Goal: Task Accomplishment & Management: Manage account settings

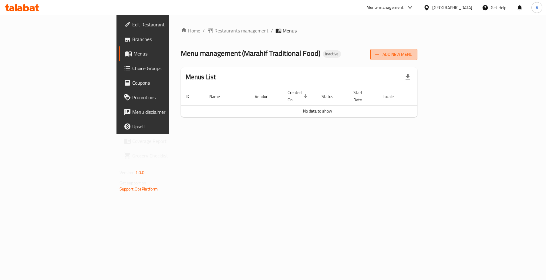
click at [412, 55] on span "Add New Menu" at bounding box center [393, 55] width 37 height 8
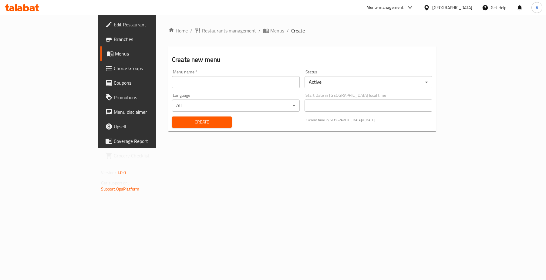
click at [289, 88] on div "Menu name   * Menu name *" at bounding box center [235, 78] width 132 height 23
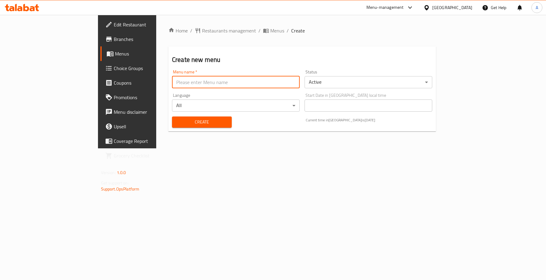
click at [287, 79] on input "text" at bounding box center [236, 82] width 128 height 12
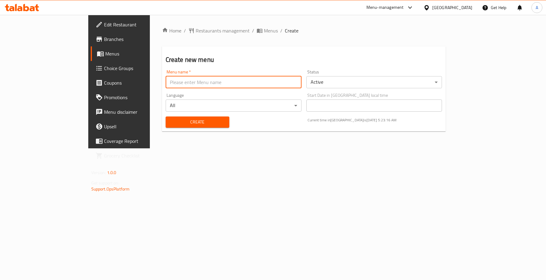
type input "Menu"
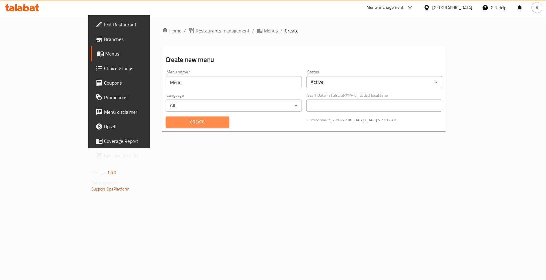
click at [171, 120] on span "Create" at bounding box center [197, 122] width 54 height 8
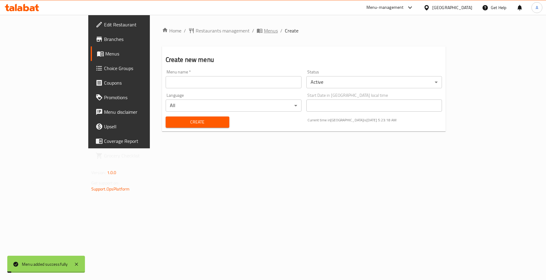
click at [264, 29] on span "Menus" at bounding box center [271, 30] width 14 height 7
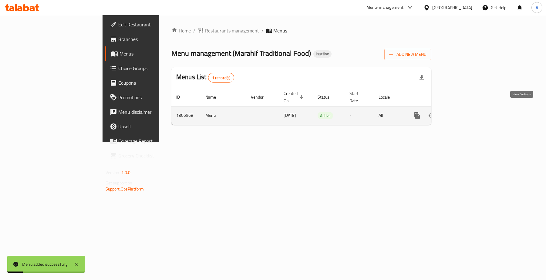
click at [464, 112] on icon "enhanced table" at bounding box center [460, 115] width 7 height 7
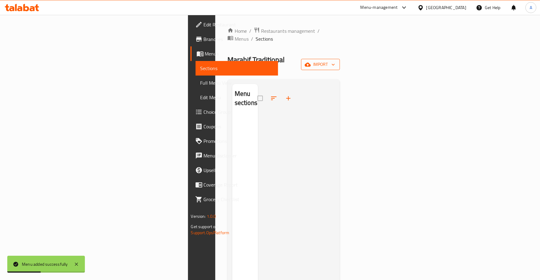
click at [335, 61] on span "import" at bounding box center [320, 65] width 29 height 8
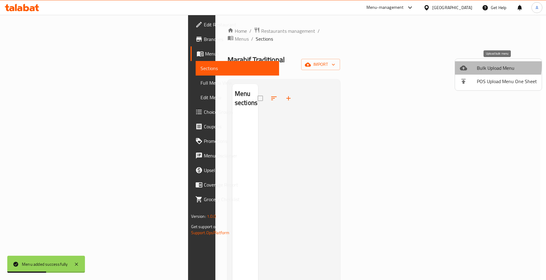
click at [472, 65] on div at bounding box center [468, 67] width 17 height 7
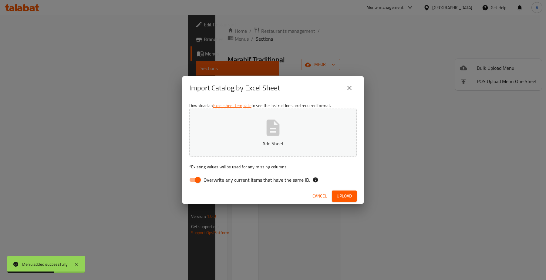
click at [231, 181] on span "Overwrite any current items that have the same ID." at bounding box center [256, 179] width 106 height 7
click at [215, 181] on input "Overwrite any current items that have the same ID." at bounding box center [197, 180] width 35 height 12
checkbox input "false"
click at [343, 193] on span "Upload" at bounding box center [344, 196] width 15 height 8
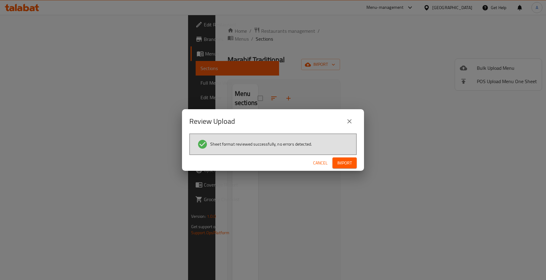
click at [346, 158] on button "Import" at bounding box center [344, 162] width 24 height 11
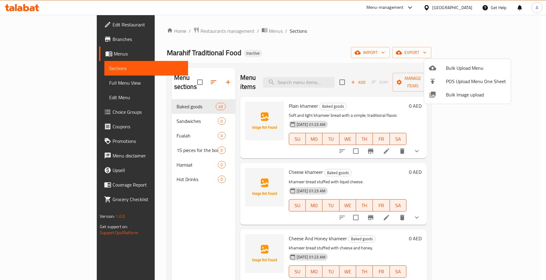
click at [176, 80] on div at bounding box center [273, 140] width 546 height 280
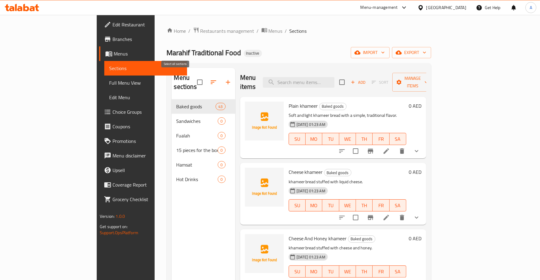
click at [193, 81] on input "checkbox" at bounding box center [199, 82] width 13 height 13
click at [193, 79] on input "checkbox" at bounding box center [199, 82] width 13 height 13
click at [193, 78] on input "checkbox" at bounding box center [199, 82] width 13 height 13
checkbox input "false"
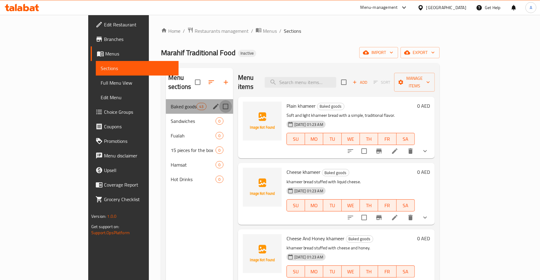
click at [219, 100] on input "Menu sections" at bounding box center [225, 106] width 13 height 13
checkbox input "true"
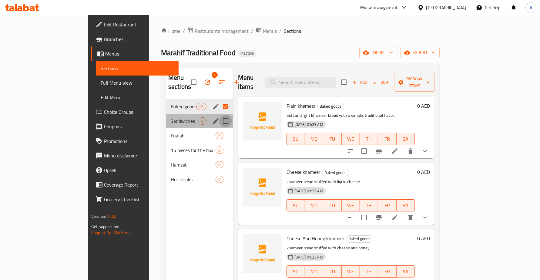
click at [219, 115] on input "Menu sections" at bounding box center [225, 121] width 13 height 13
checkbox input "true"
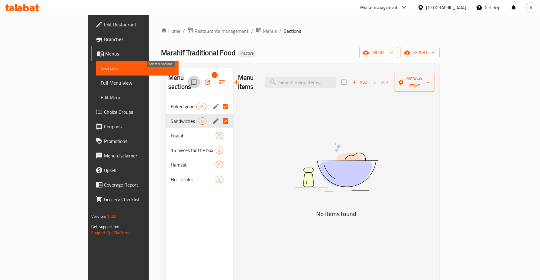
click at [187, 77] on input "checkbox" at bounding box center [193, 82] width 13 height 13
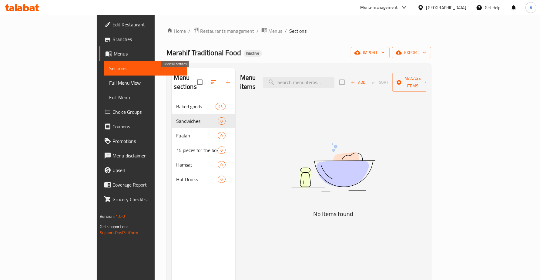
click at [193, 78] on input "checkbox" at bounding box center [199, 82] width 13 height 13
checkbox input "false"
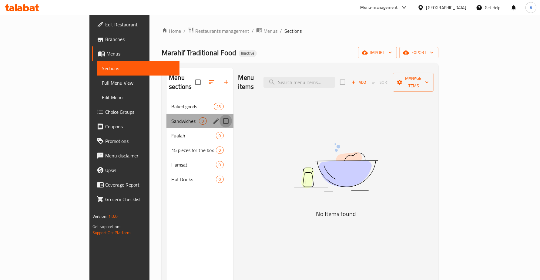
drag, startPoint x: 206, startPoint y: 112, endPoint x: 206, endPoint y: 119, distance: 6.7
click at [219, 115] on input "Menu sections" at bounding box center [225, 121] width 13 height 13
checkbox input "true"
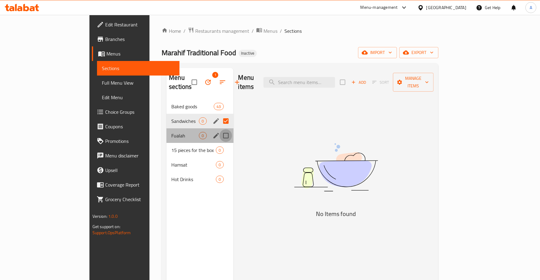
click at [219, 129] on input "Menu sections" at bounding box center [225, 135] width 13 height 13
checkbox input "true"
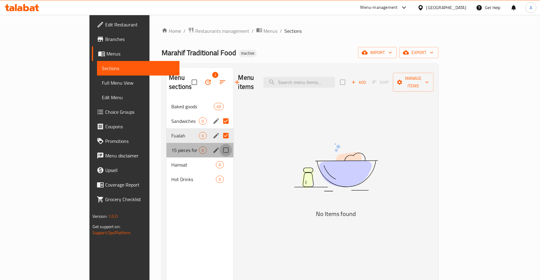
click at [219, 144] on input "Menu sections" at bounding box center [225, 150] width 13 height 13
checkbox input "true"
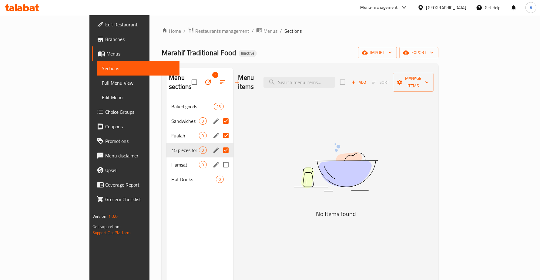
click at [219, 158] on input "Menu sections" at bounding box center [225, 164] width 13 height 13
checkbox input "true"
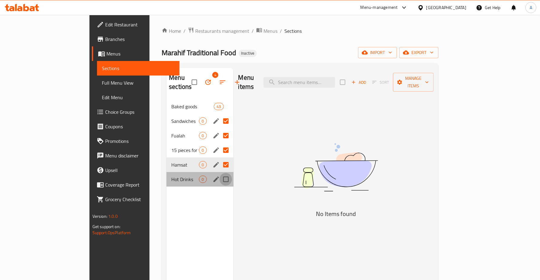
click at [219, 173] on input "Menu sections" at bounding box center [225, 179] width 13 height 13
checkbox input "true"
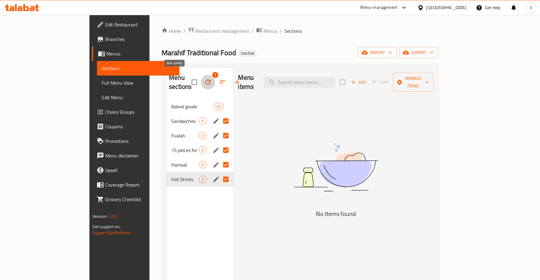
click at [204, 79] on icon "button" at bounding box center [207, 82] width 7 height 7
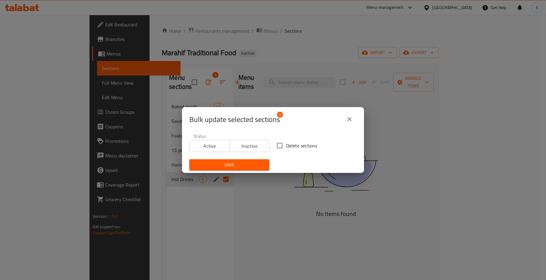
click at [287, 146] on span "Delete sections" at bounding box center [301, 145] width 31 height 7
click at [286, 146] on input "Delete sections" at bounding box center [279, 145] width 13 height 13
checkbox input "true"
click at [251, 162] on span "Save" at bounding box center [229, 165] width 70 height 8
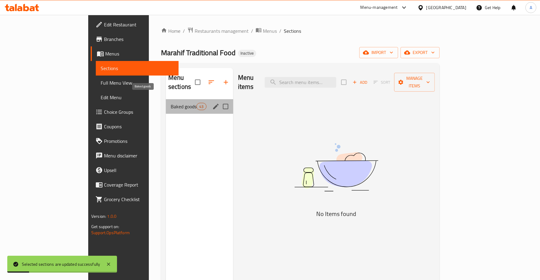
click at [171, 103] on span "Baked goods" at bounding box center [184, 106] width 26 height 7
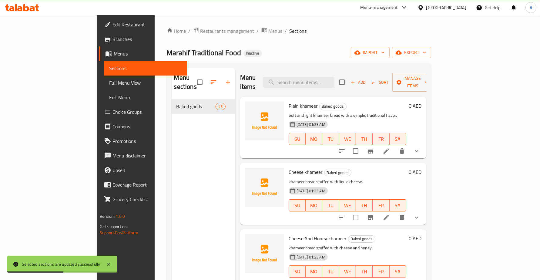
click at [109, 84] on span "Full Menu View" at bounding box center [145, 82] width 73 height 7
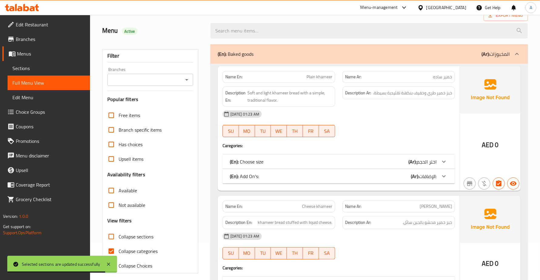
scroll to position [76, 0]
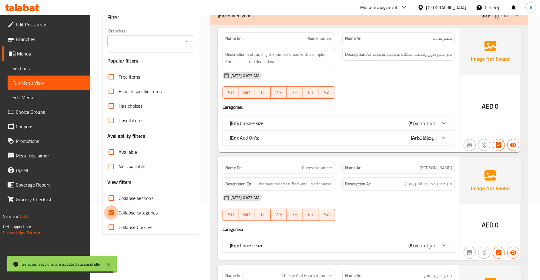
click at [109, 209] on input "Collapse categories" at bounding box center [111, 212] width 15 height 15
checkbox input "false"
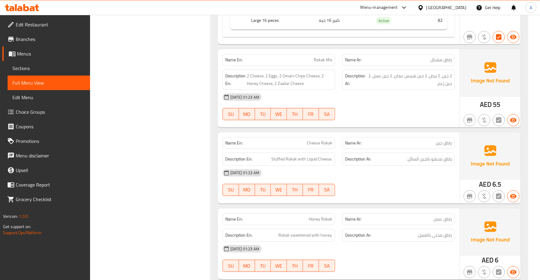
scroll to position [4244, 0]
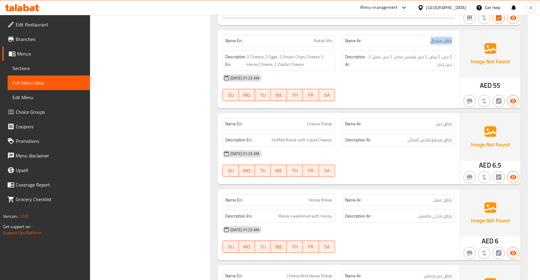
drag, startPoint x: 428, startPoint y: 64, endPoint x: 452, endPoint y: 65, distance: 24.3
click at [452, 47] on div "Name Ar: رقاق مشكل" at bounding box center [398, 41] width 112 height 12
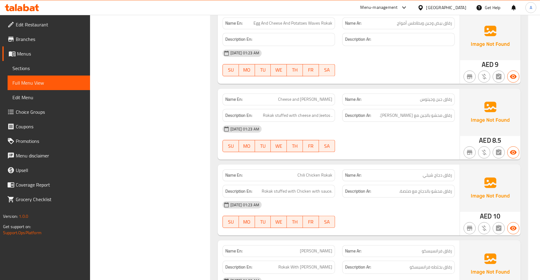
scroll to position [5504, 0]
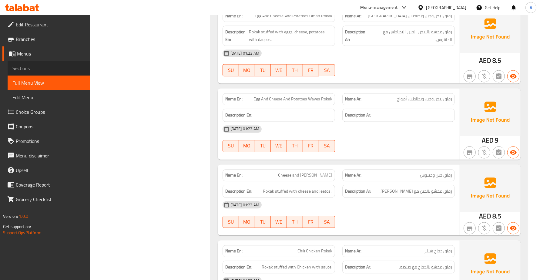
click at [33, 64] on link "Sections" at bounding box center [49, 68] width 82 height 15
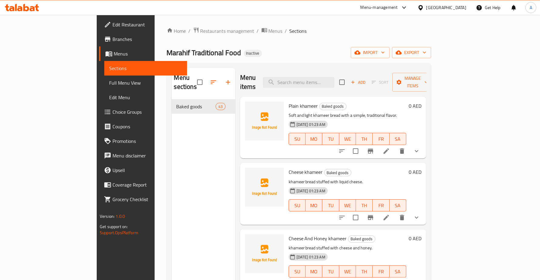
drag, startPoint x: 152, startPoint y: 137, endPoint x: 155, endPoint y: 43, distance: 93.7
click at [193, 79] on input "checkbox" at bounding box center [199, 82] width 13 height 13
checkbox input "true"
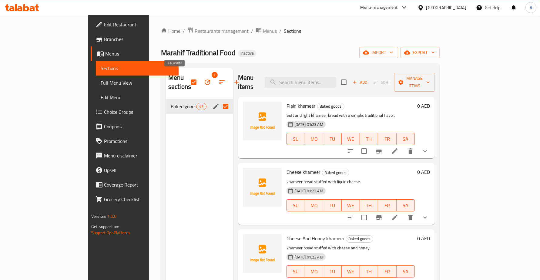
click at [204, 79] on icon "button" at bounding box center [207, 82] width 7 height 7
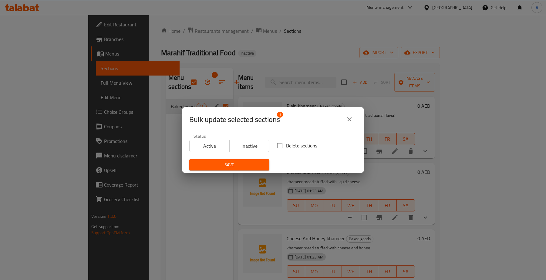
click at [293, 149] on span "Delete sections" at bounding box center [301, 145] width 31 height 7
click at [286, 149] on input "Delete sections" at bounding box center [279, 145] width 13 height 13
checkbox input "true"
click at [249, 161] on button "Save" at bounding box center [229, 164] width 80 height 11
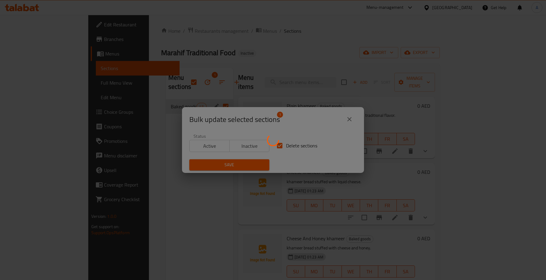
checkbox input "false"
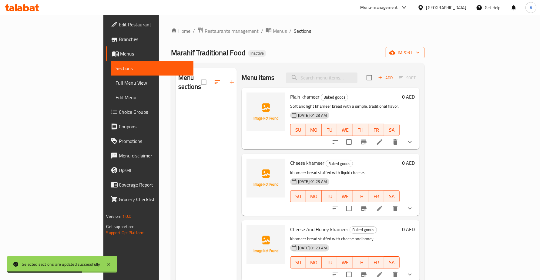
click at [395, 52] on icon "button" at bounding box center [392, 52] width 6 height 6
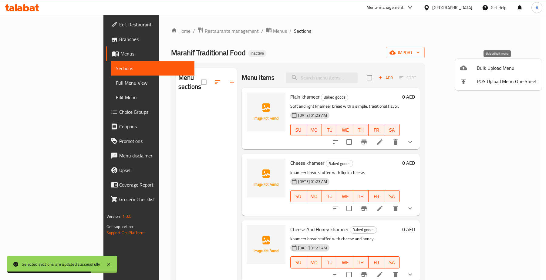
click at [475, 68] on div at bounding box center [468, 67] width 17 height 7
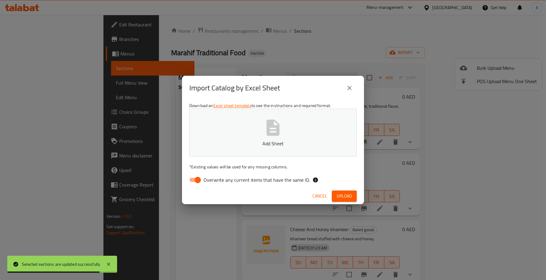
click at [229, 183] on span "Overwrite any current items that have the same ID." at bounding box center [256, 179] width 106 height 7
click at [215, 183] on input "Overwrite any current items that have the same ID." at bounding box center [197, 180] width 35 height 12
checkbox input "false"
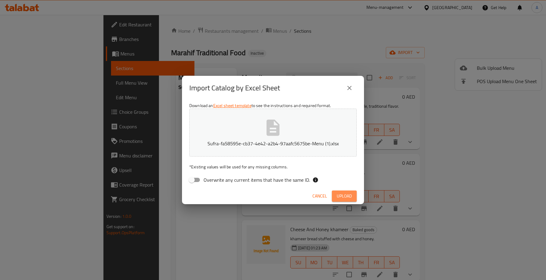
click at [342, 196] on span "Upload" at bounding box center [344, 196] width 15 height 8
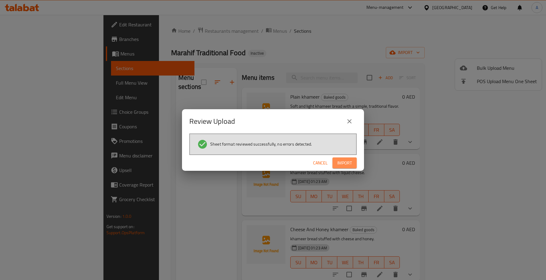
click at [340, 164] on span "Import" at bounding box center [344, 163] width 15 height 8
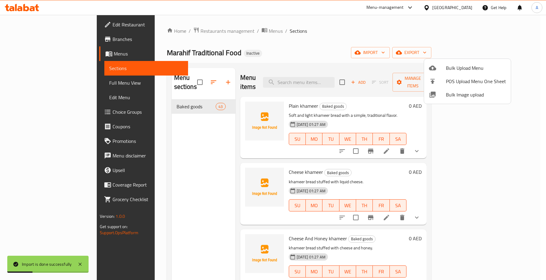
click at [46, 81] on div at bounding box center [273, 140] width 546 height 280
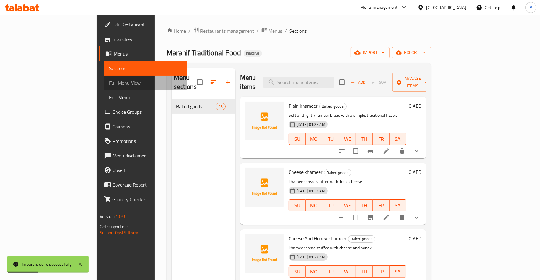
click at [109, 80] on span "Full Menu View" at bounding box center [145, 82] width 73 height 7
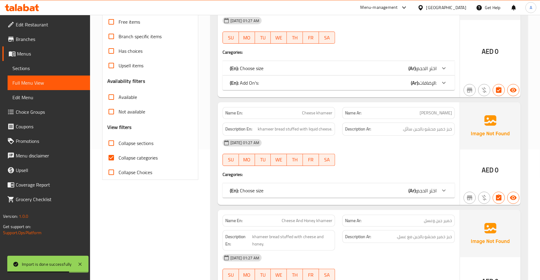
scroll to position [189, 0]
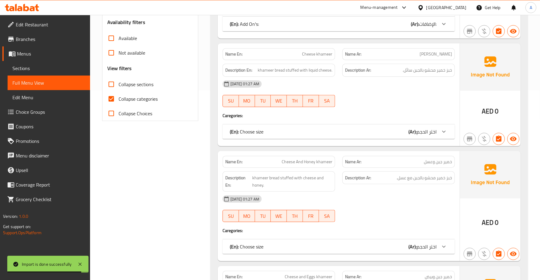
click at [112, 100] on input "Collapse categories" at bounding box center [111, 99] width 15 height 15
checkbox input "false"
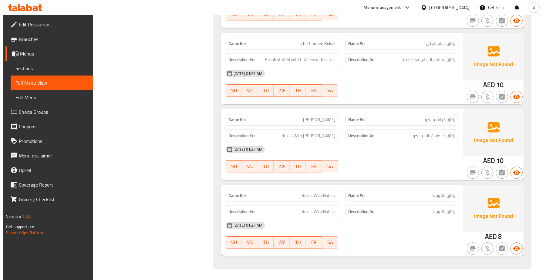
scroll to position [0, 0]
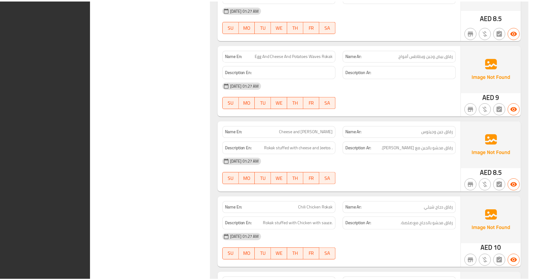
scroll to position [5868, 0]
